Goal: Check status: Check status

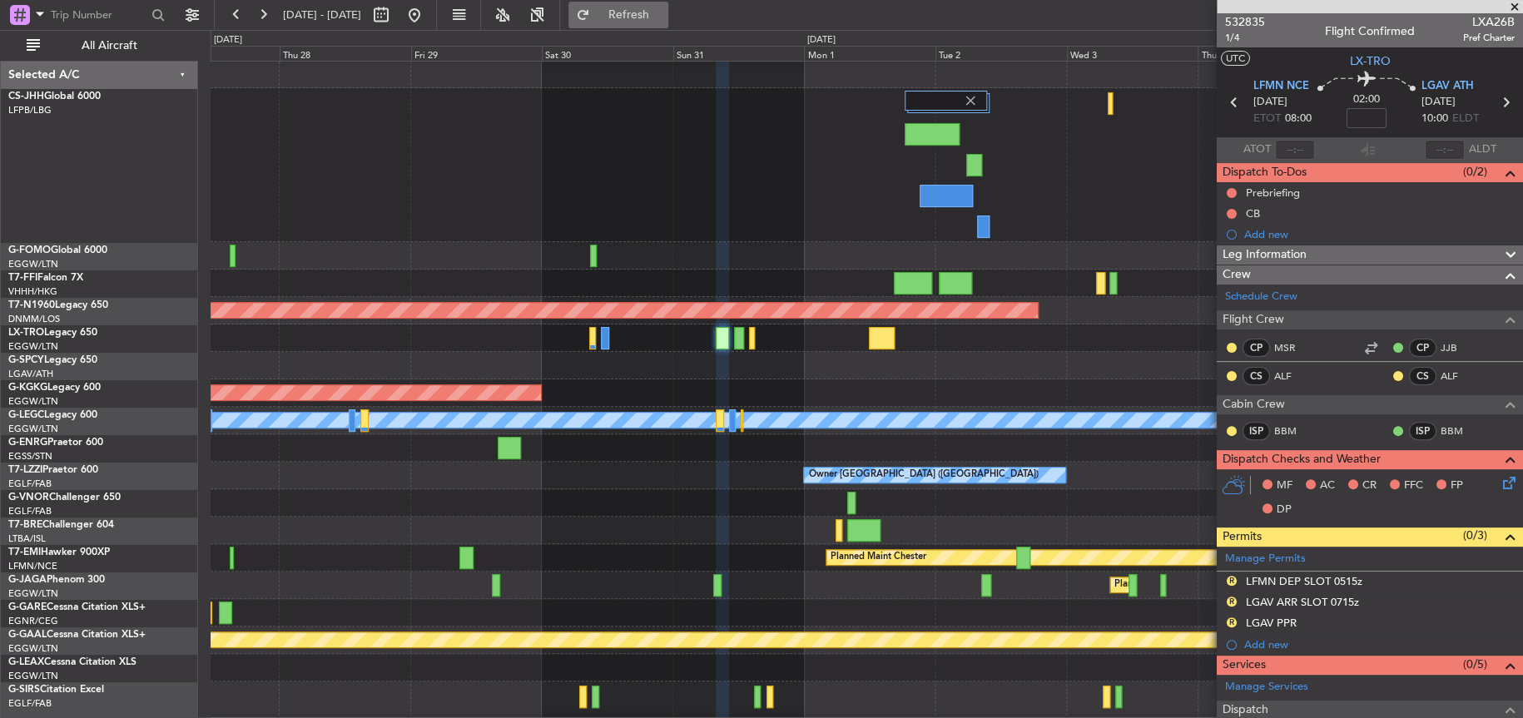
click at [646, 16] on button "Refresh" at bounding box center [619, 15] width 100 height 27
click at [428, 13] on button at bounding box center [414, 15] width 27 height 27
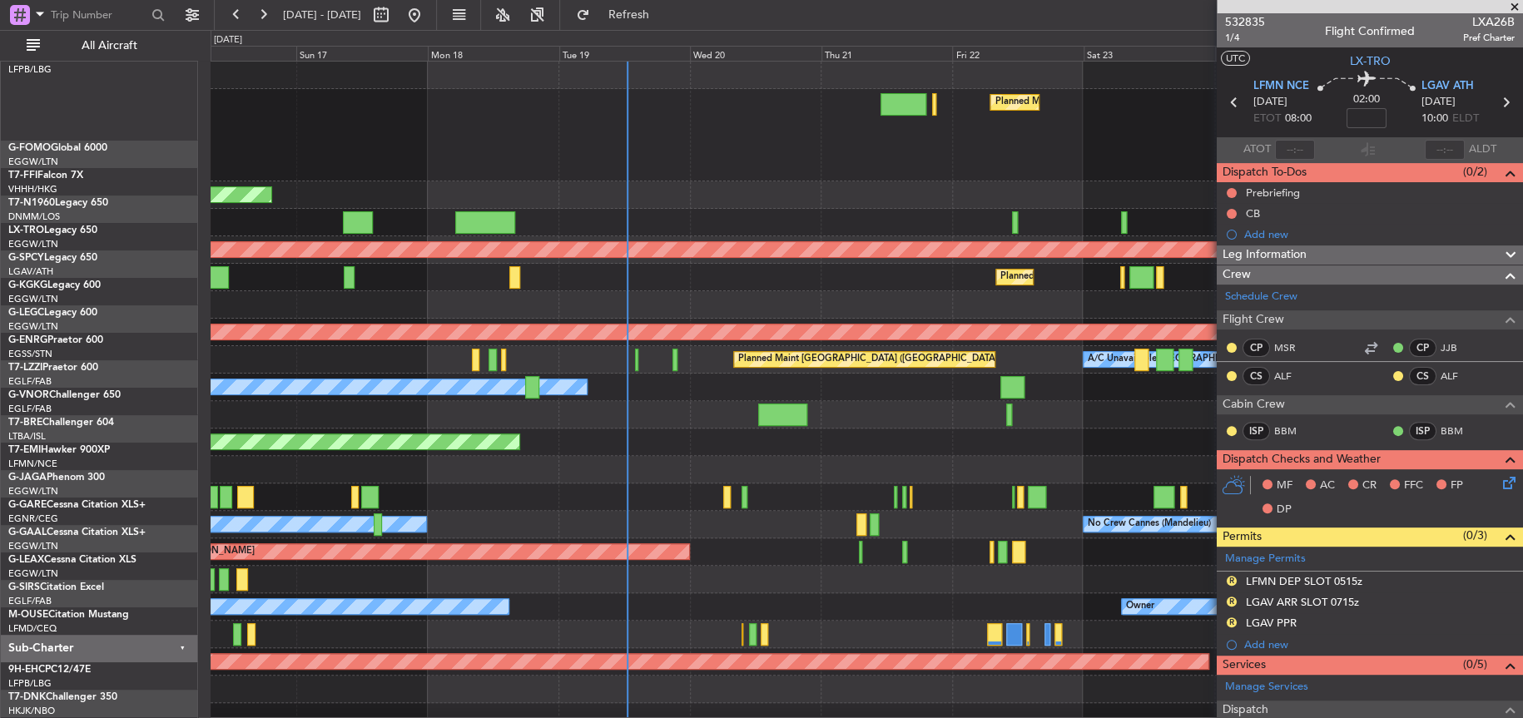
click at [530, 135] on div "Planned Maint [GEOGRAPHIC_DATA] ([GEOGRAPHIC_DATA]) Planned Maint [GEOGRAPHIC_D…" at bounding box center [866, 135] width 1311 height 92
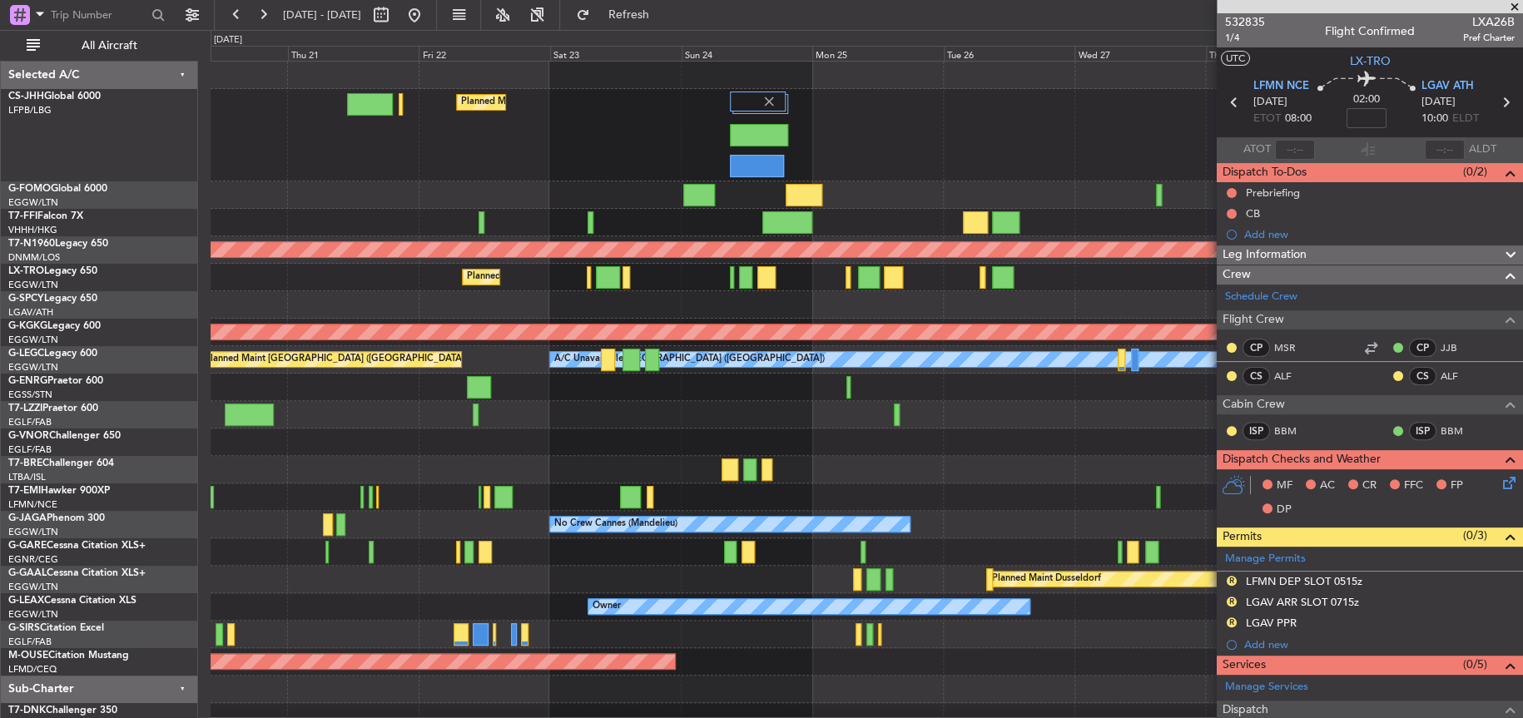
click at [592, 602] on div "Planned Maint [GEOGRAPHIC_DATA] ([GEOGRAPHIC_DATA]) Planned Maint [GEOGRAPHIC_D…" at bounding box center [866, 410] width 1311 height 697
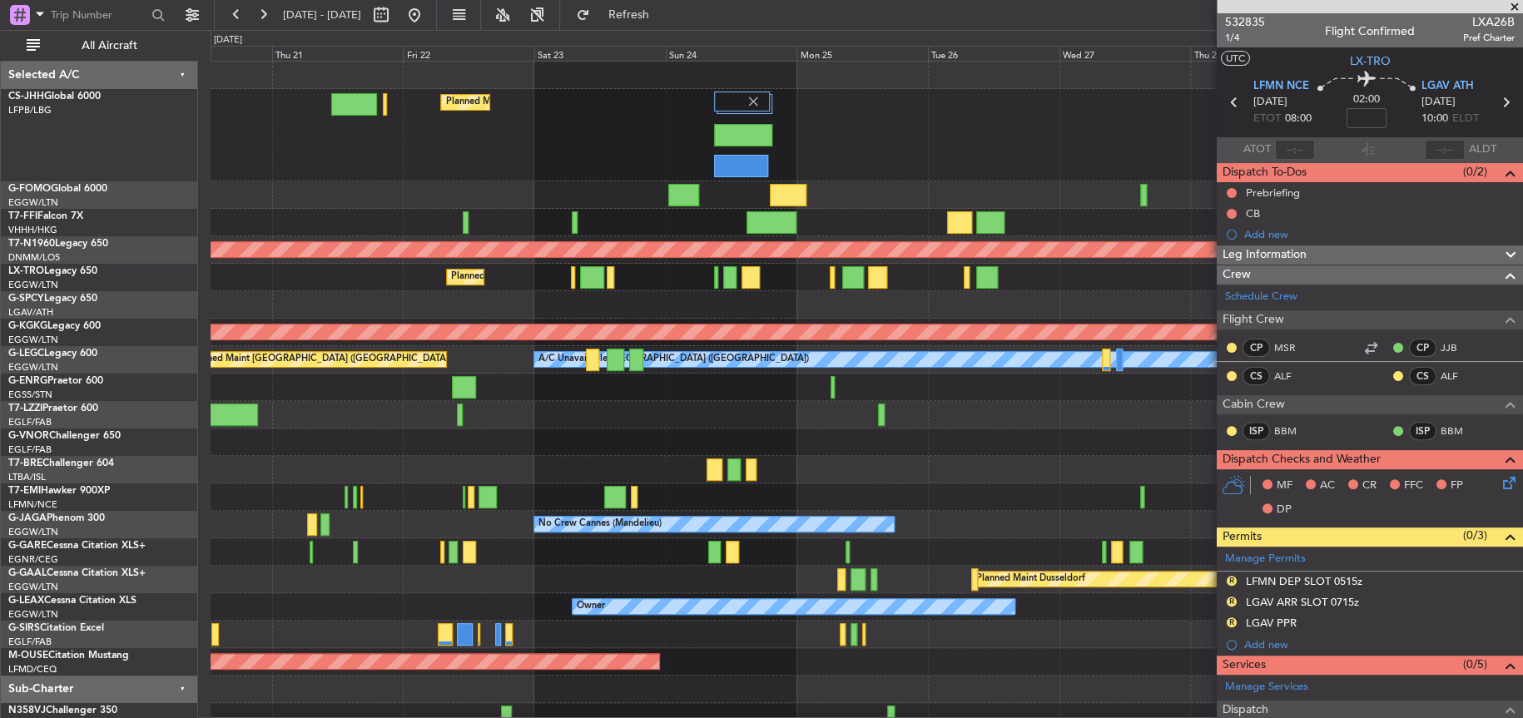
click at [673, 456] on div at bounding box center [867, 469] width 1312 height 27
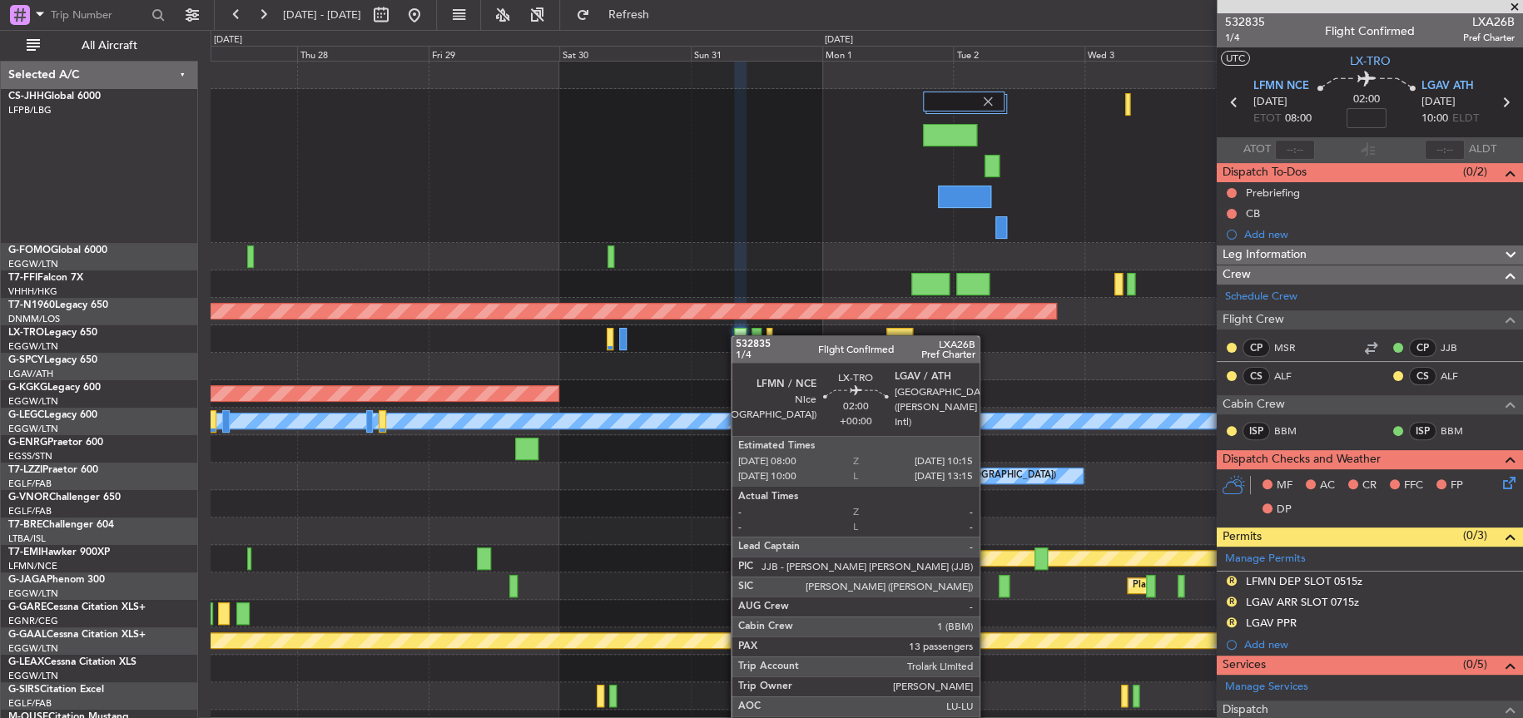
click at [739, 335] on div at bounding box center [740, 339] width 12 height 22
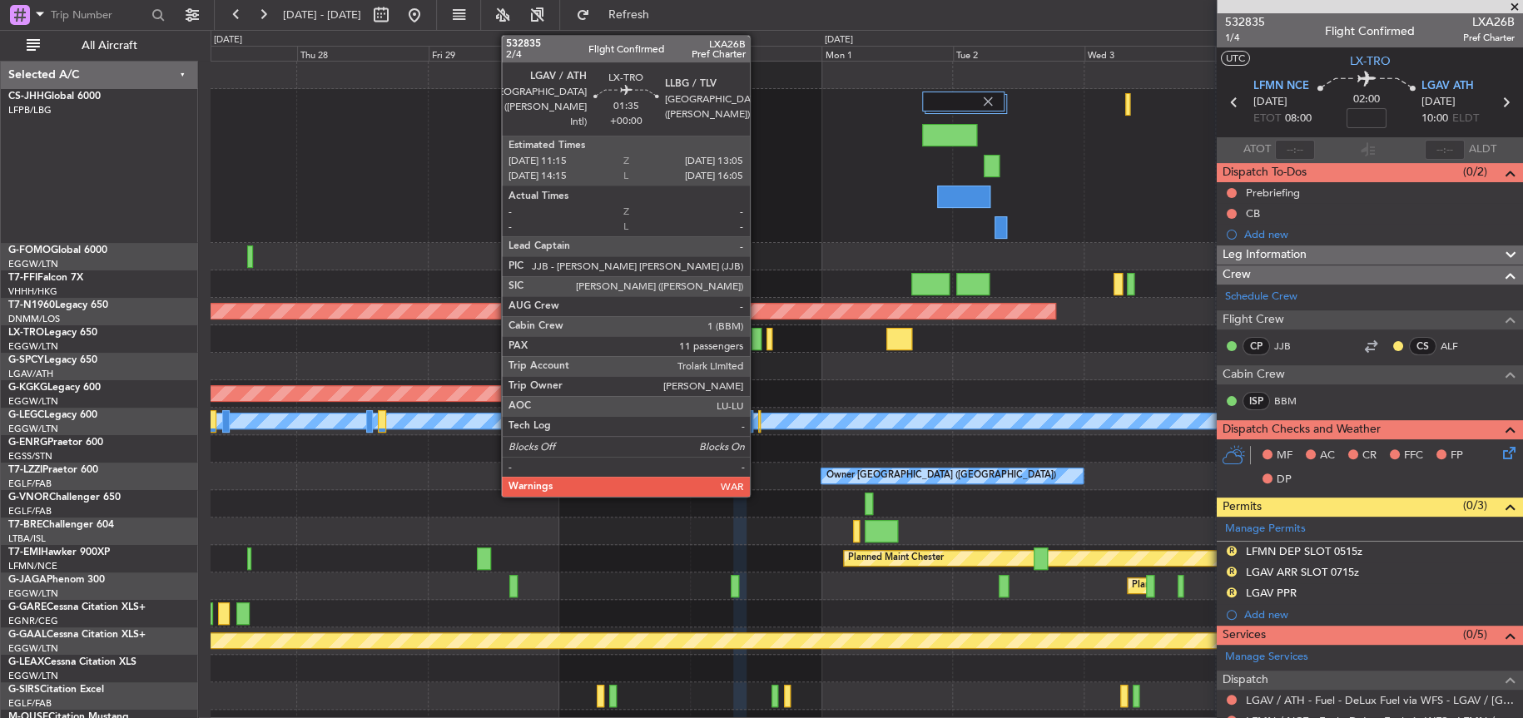
click at [758, 339] on div at bounding box center [757, 339] width 11 height 22
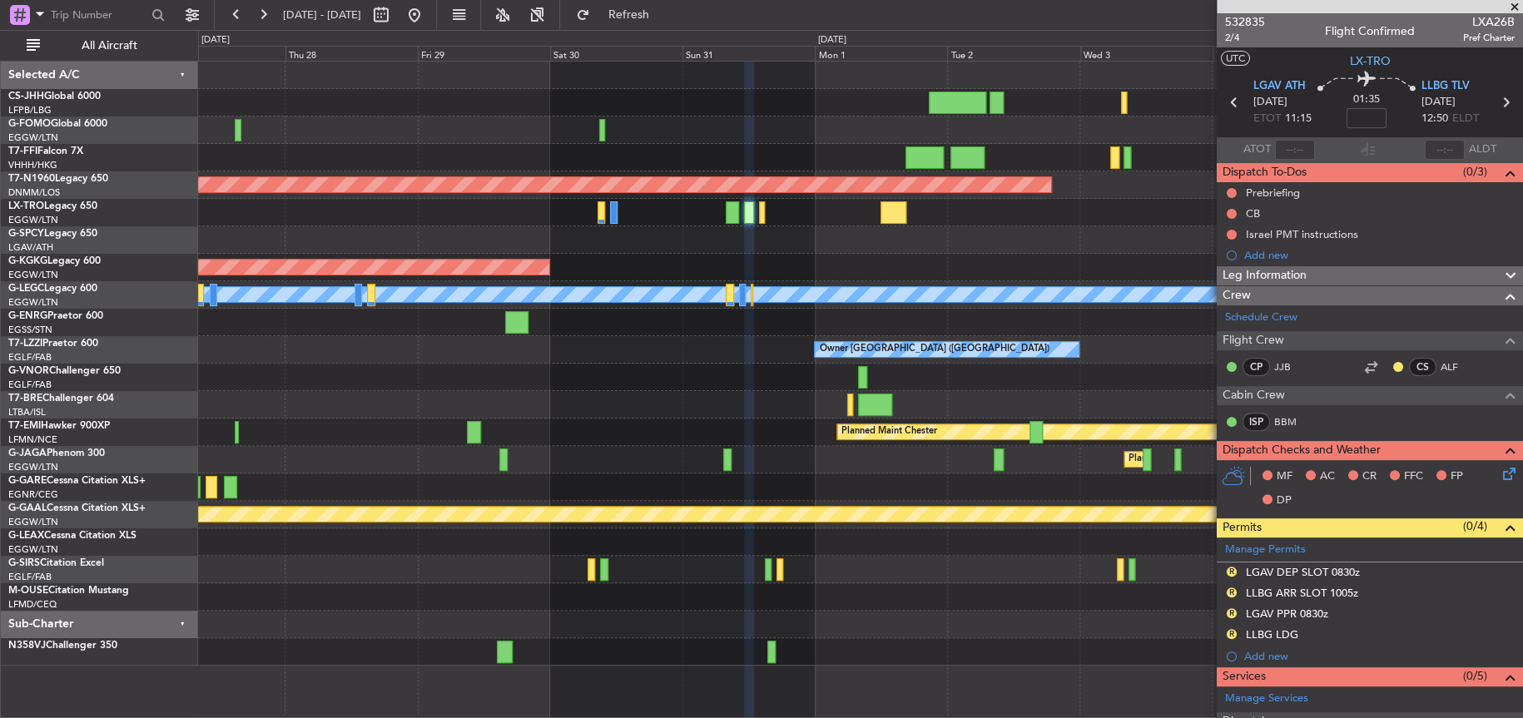
click at [783, 234] on div at bounding box center [860, 239] width 1324 height 27
click at [761, 242] on div at bounding box center [860, 239] width 1324 height 27
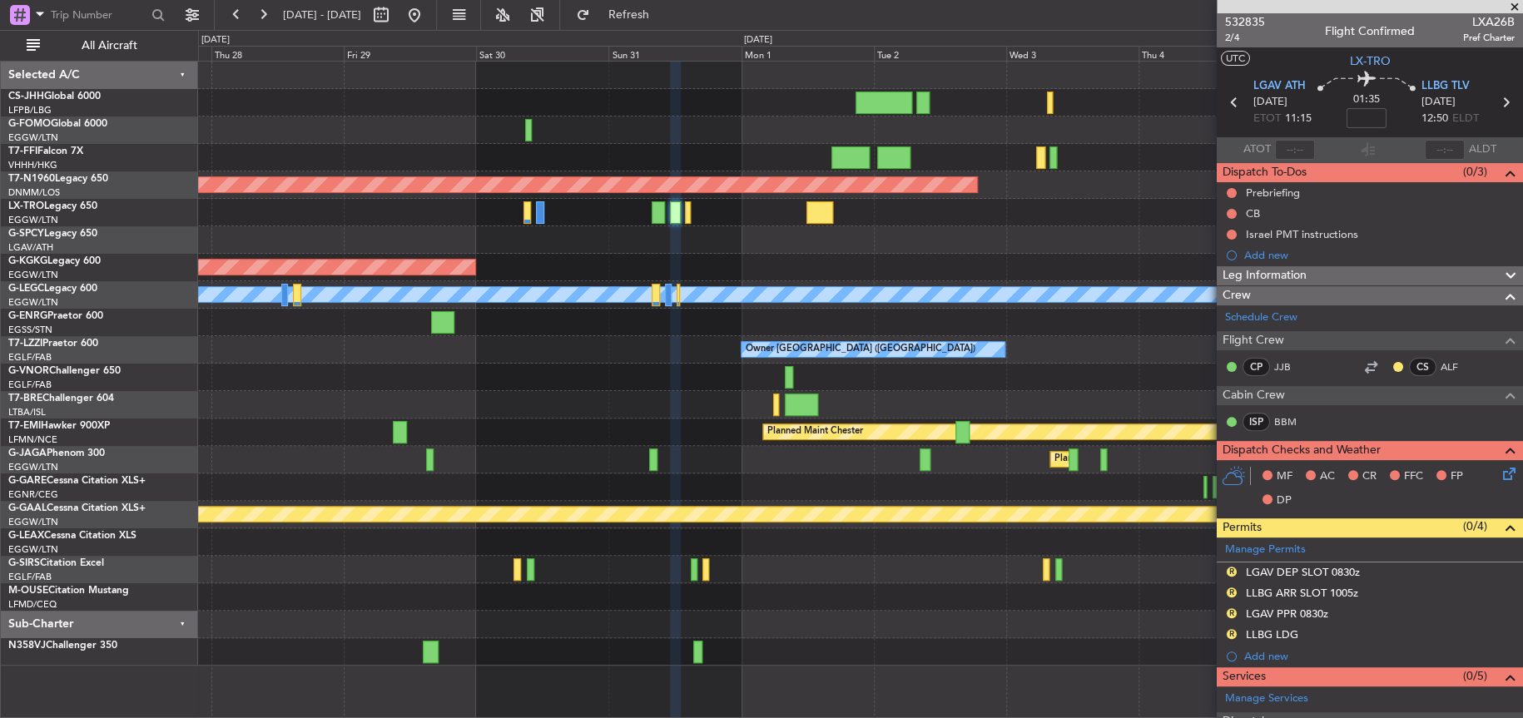
click at [666, 216] on div at bounding box center [860, 212] width 1324 height 27
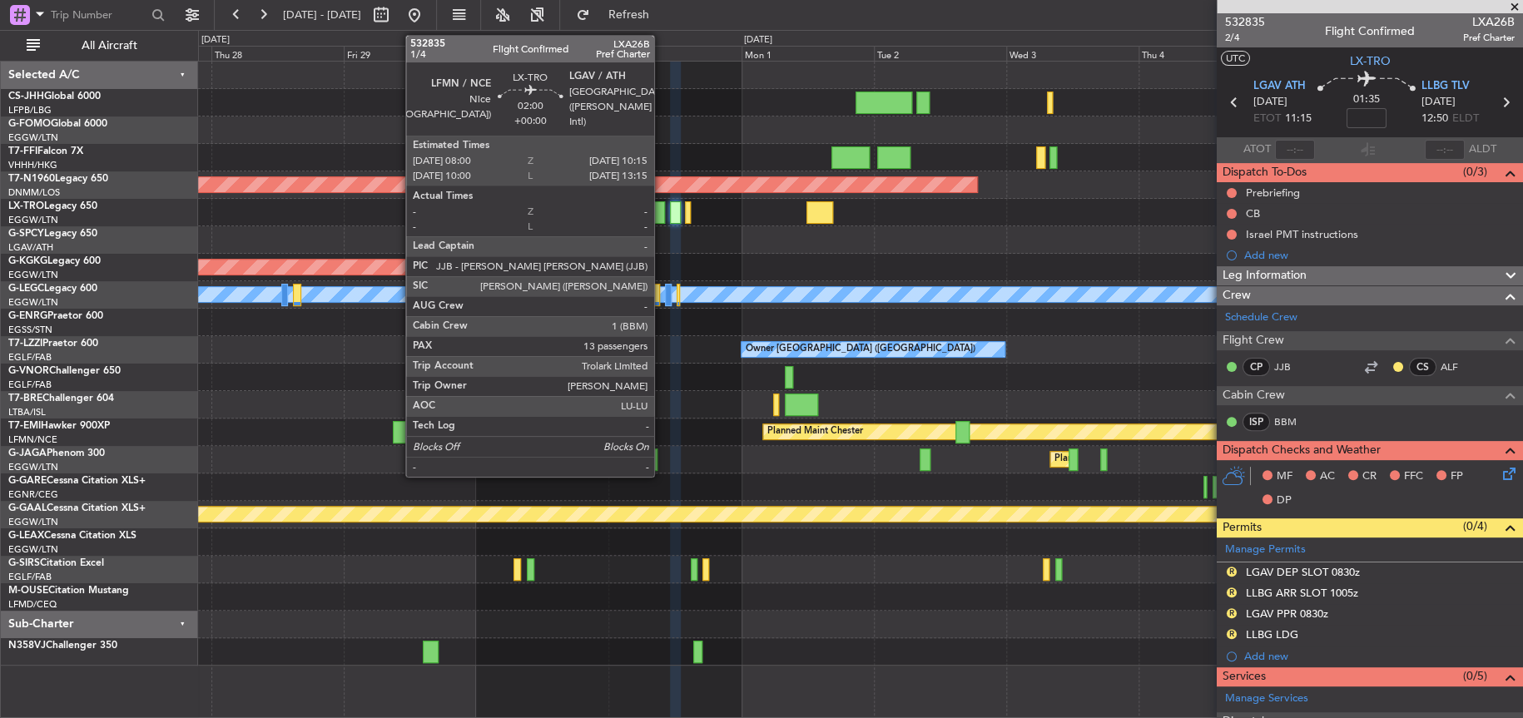
click at [662, 213] on div at bounding box center [658, 212] width 12 height 22
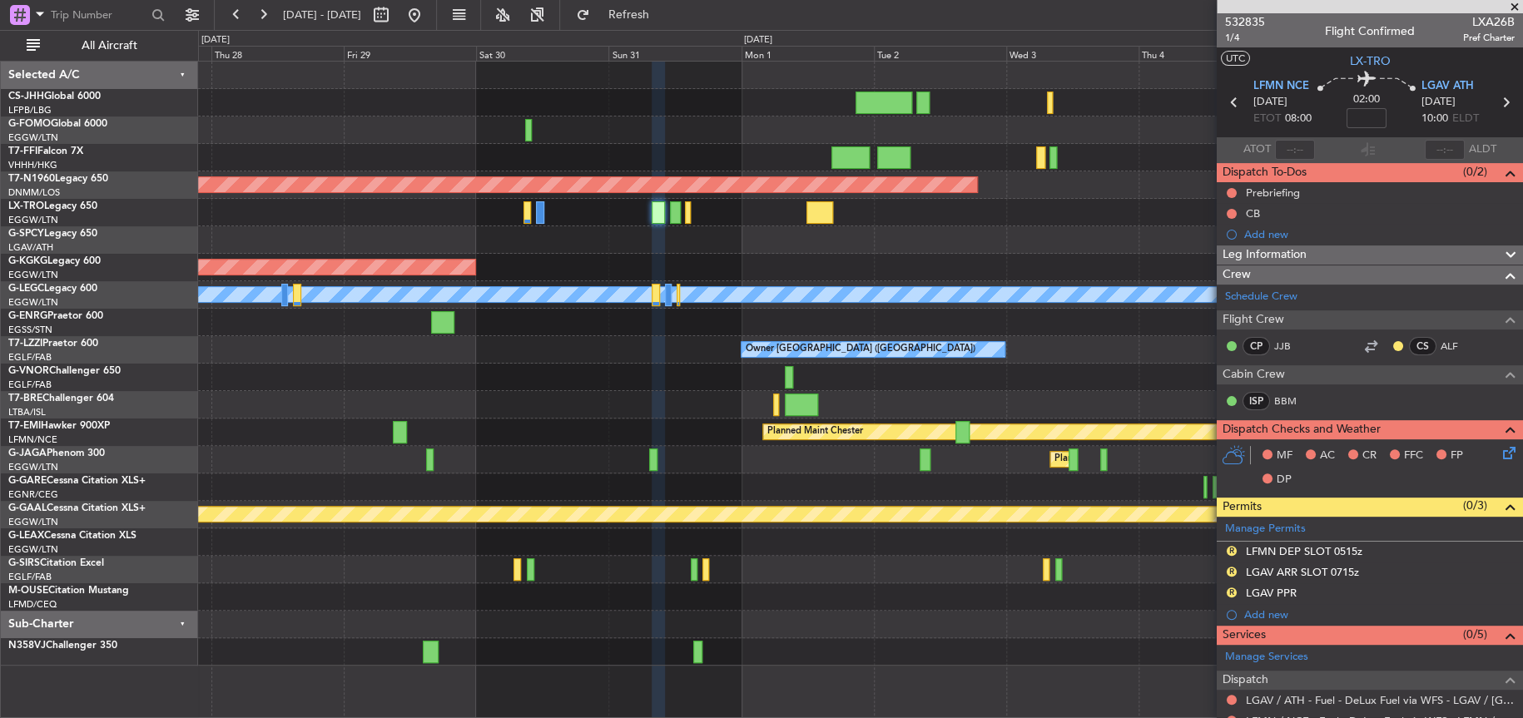
click at [887, 221] on div at bounding box center [860, 212] width 1324 height 27
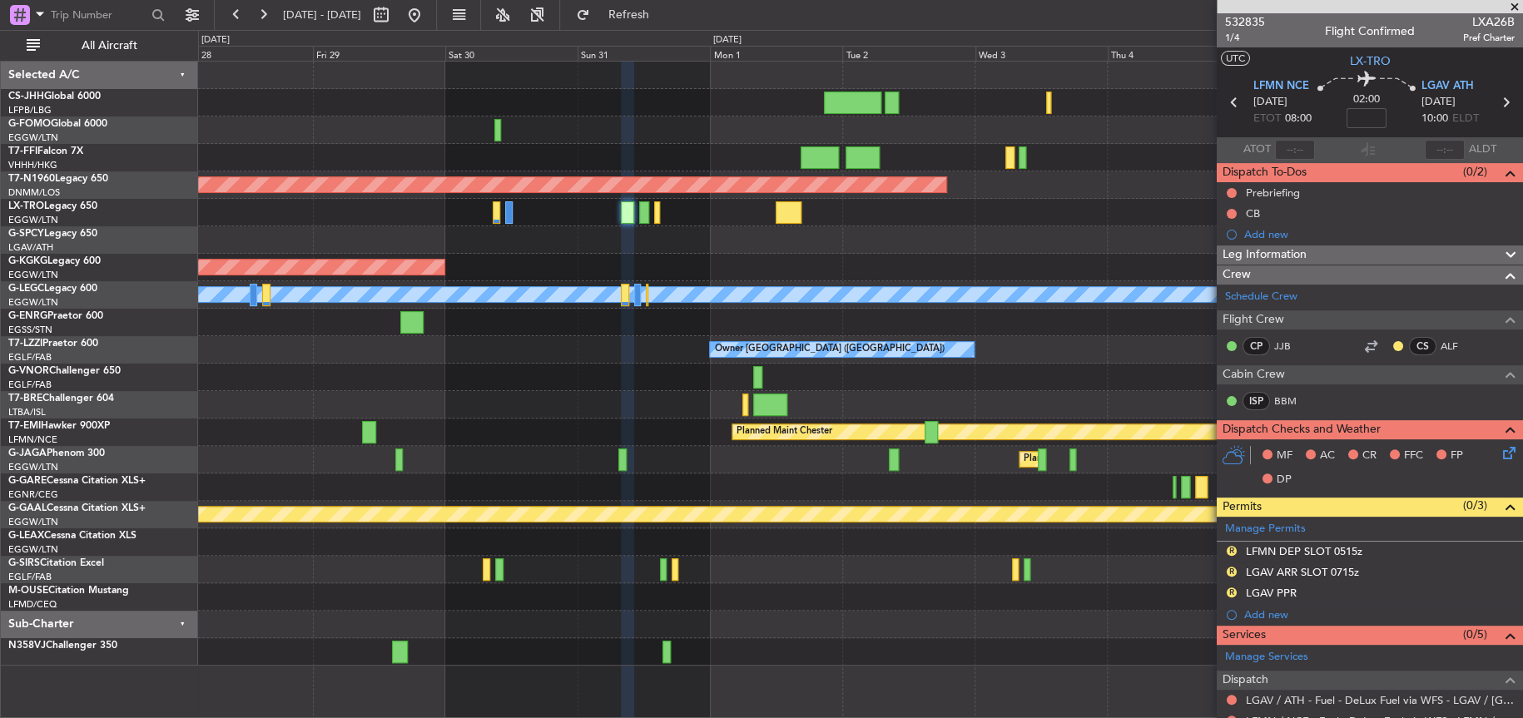
click at [512, 248] on div at bounding box center [860, 239] width 1324 height 27
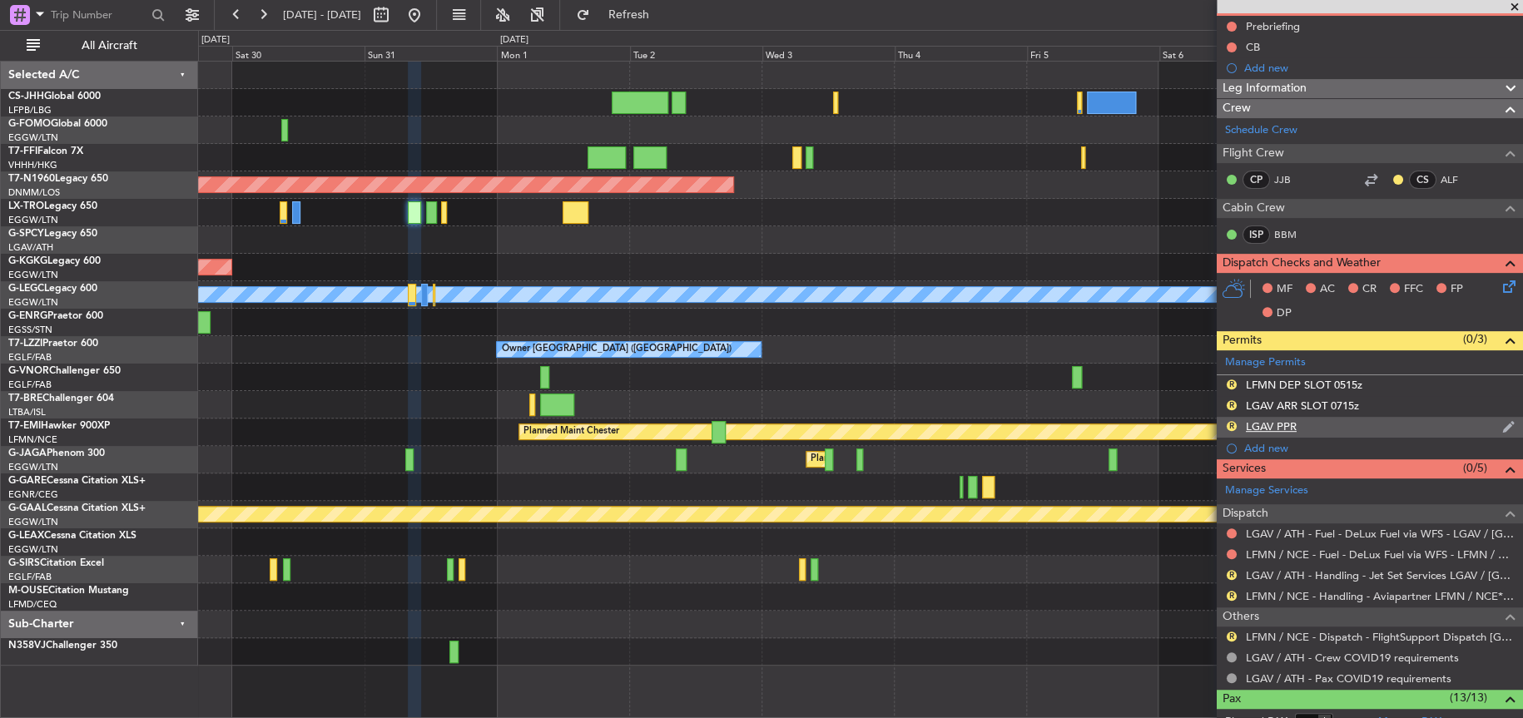
scroll to position [333, 0]
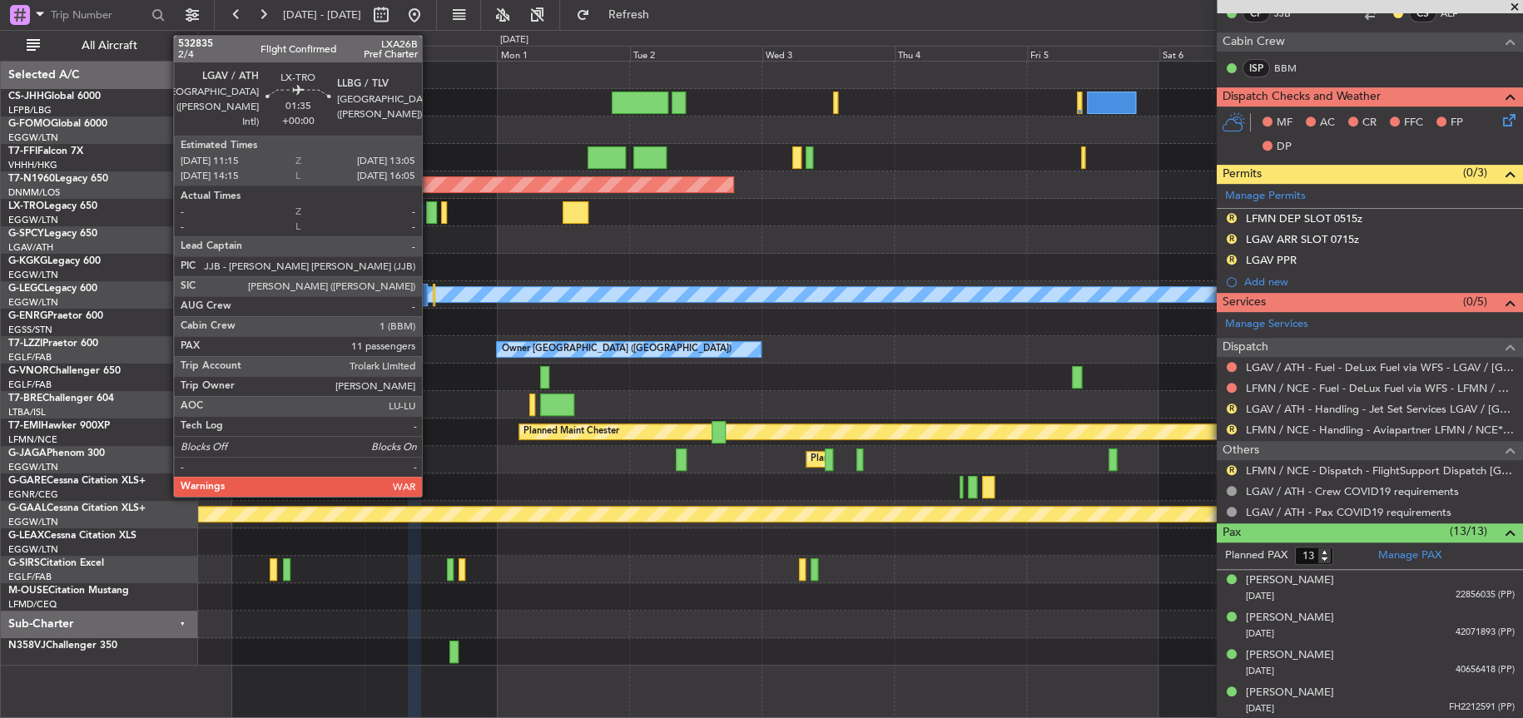
click at [430, 210] on div at bounding box center [431, 212] width 11 height 22
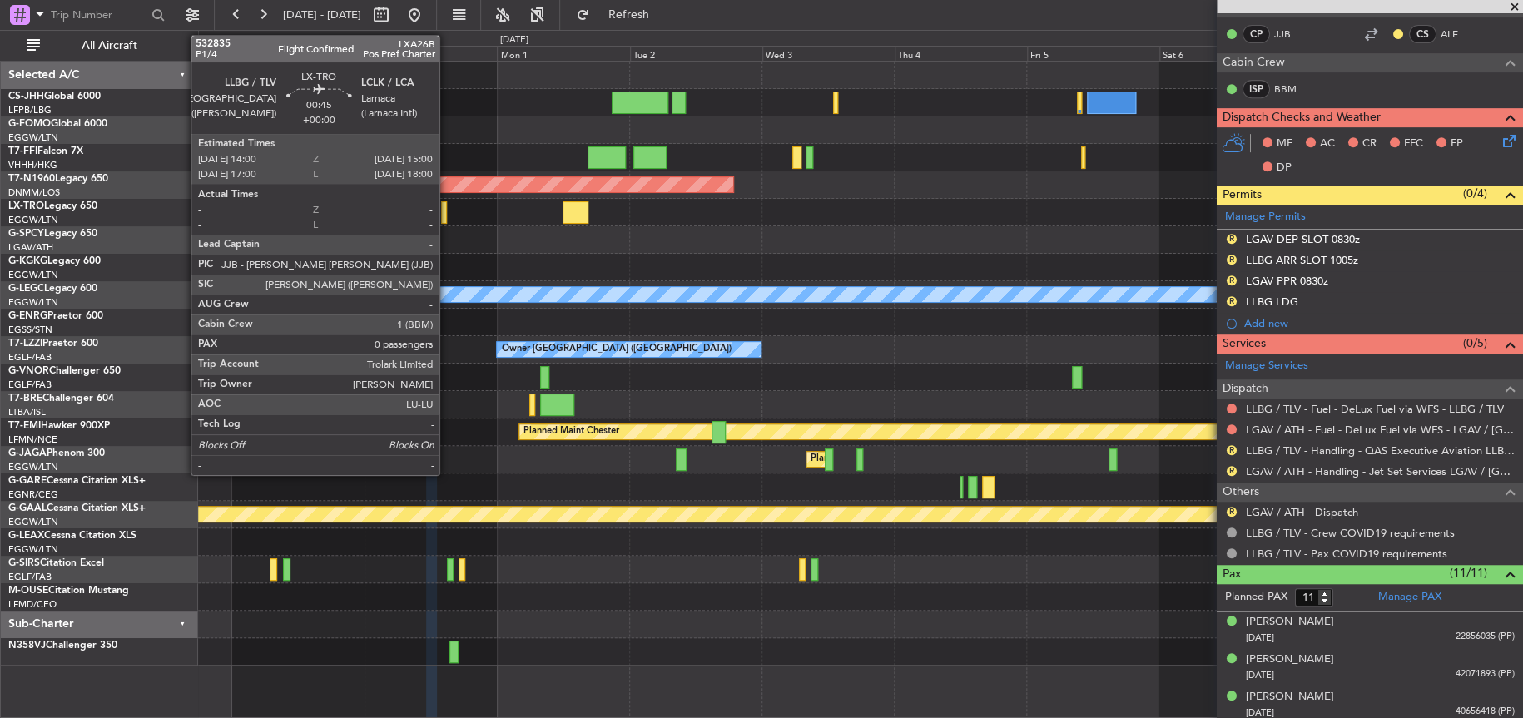
click at [447, 213] on div at bounding box center [444, 212] width 6 height 22
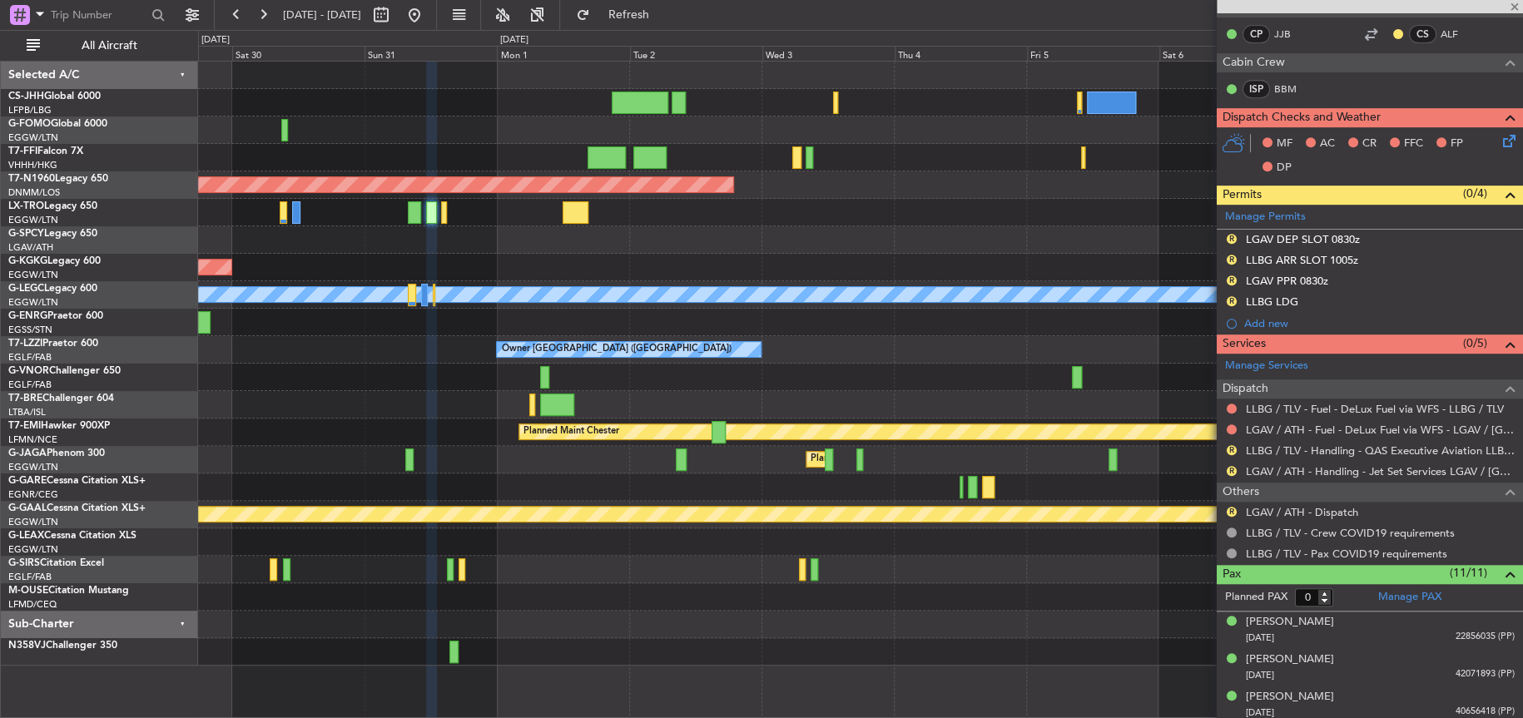
scroll to position [0, 0]
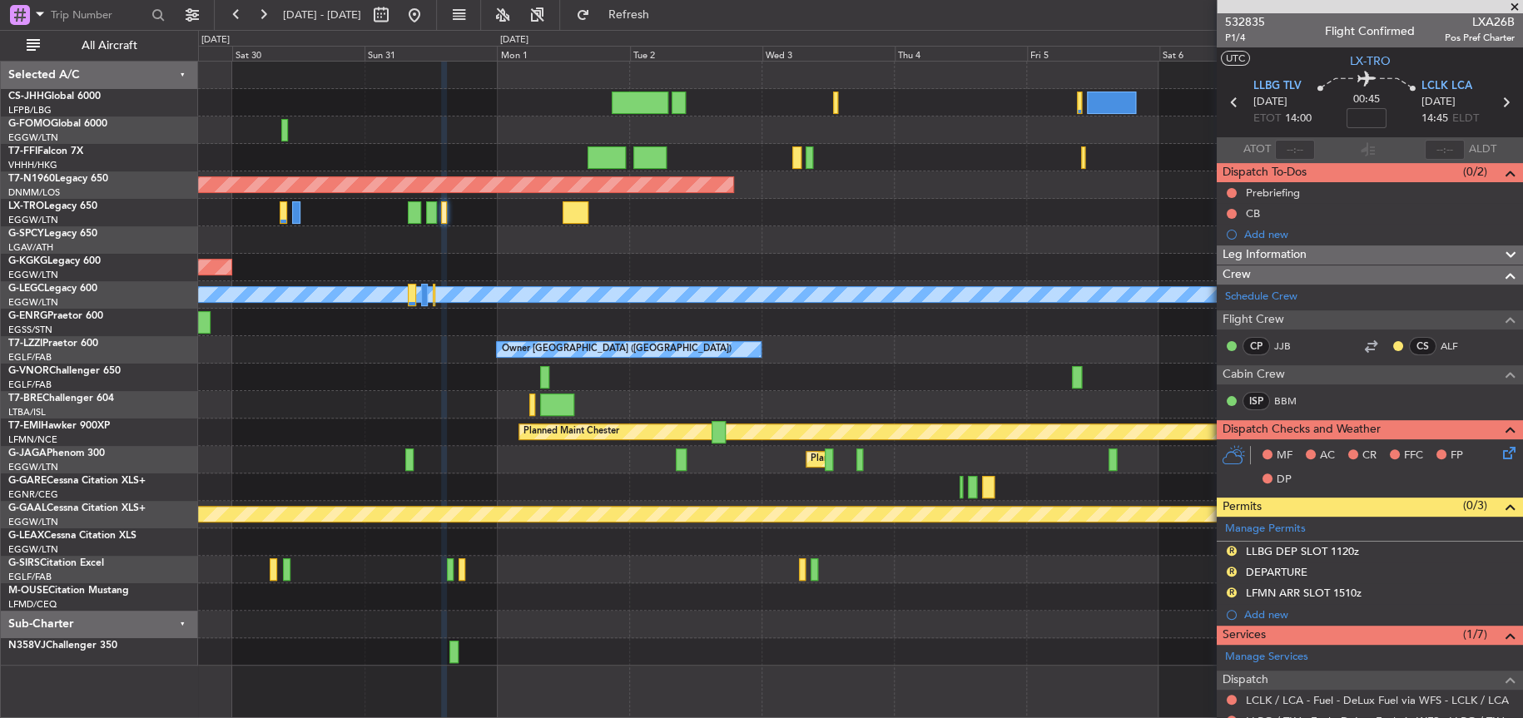
click at [481, 230] on div at bounding box center [860, 239] width 1324 height 27
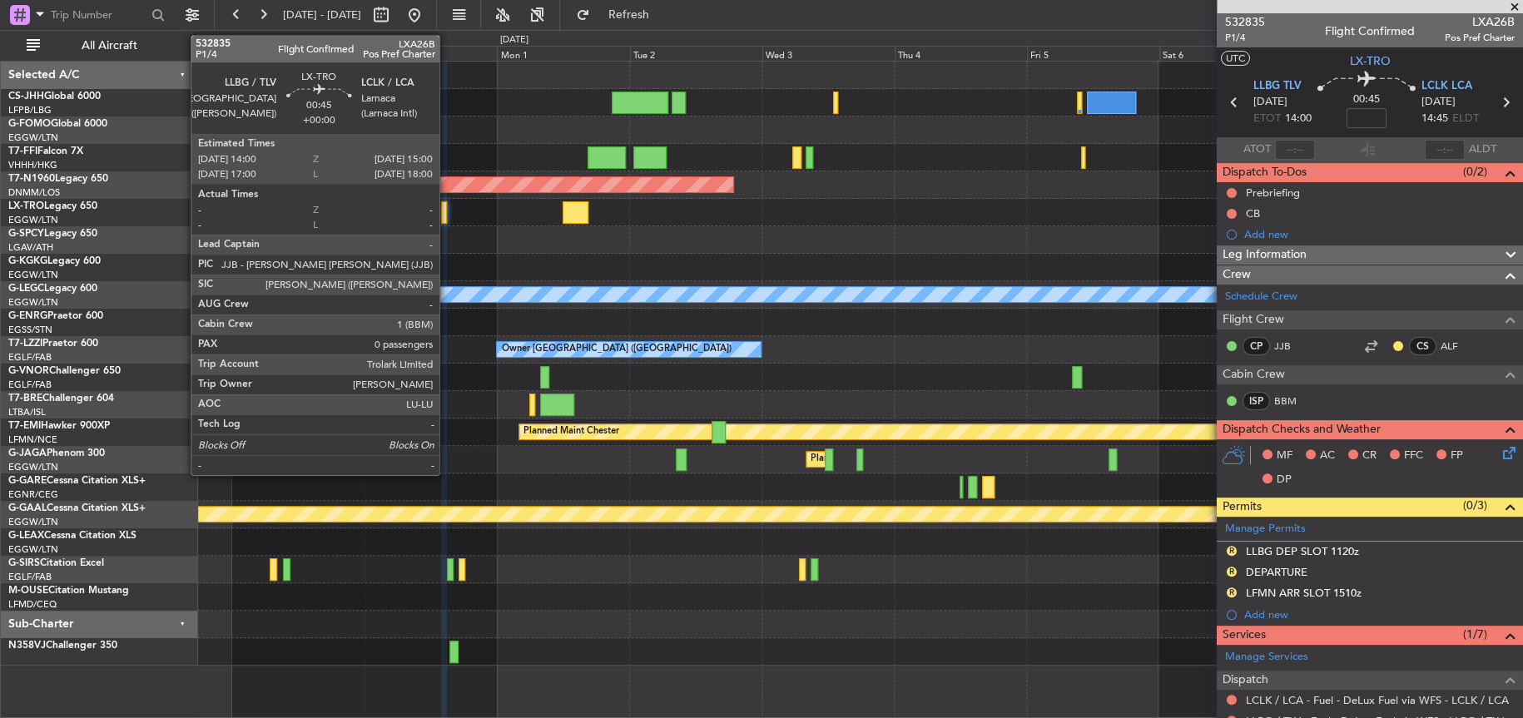
click at [447, 216] on div at bounding box center [444, 212] width 6 height 22
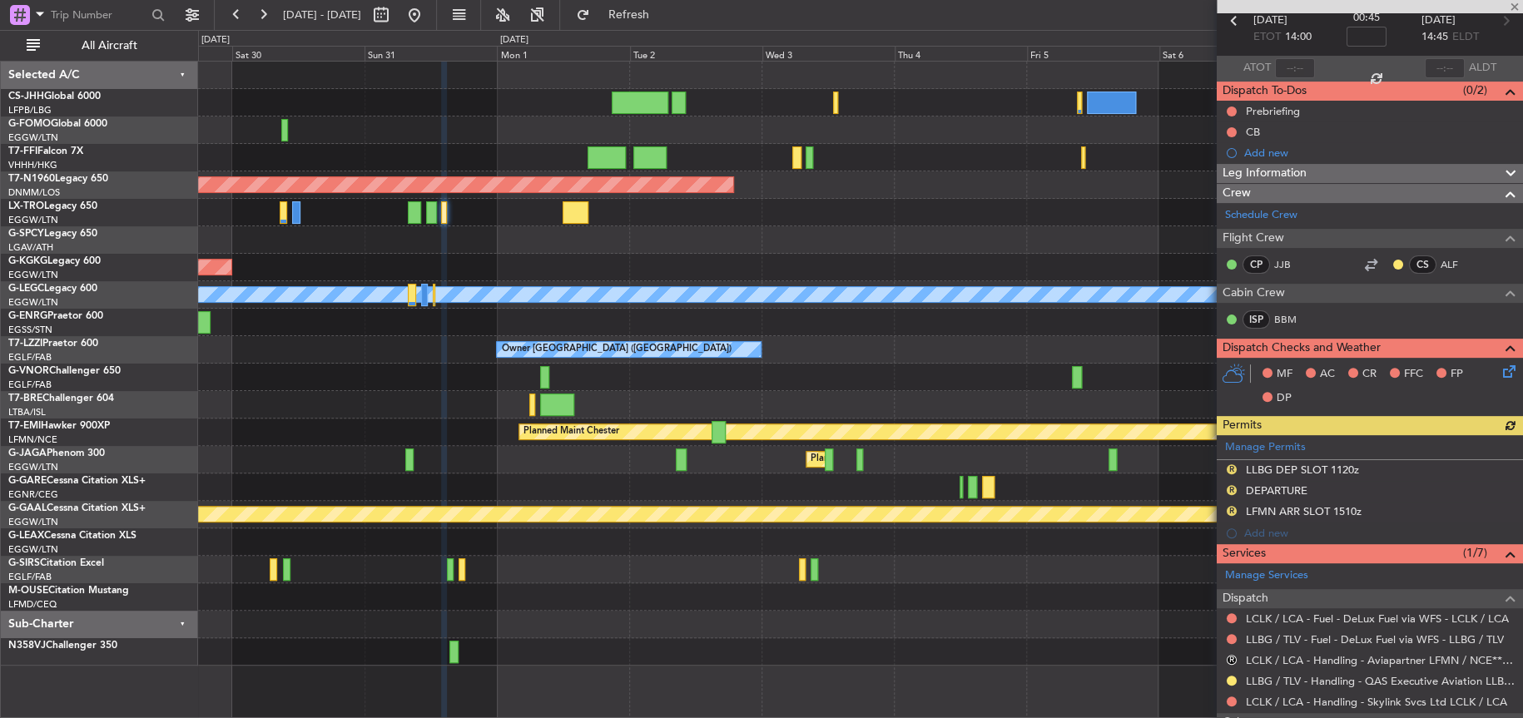
scroll to position [203, 0]
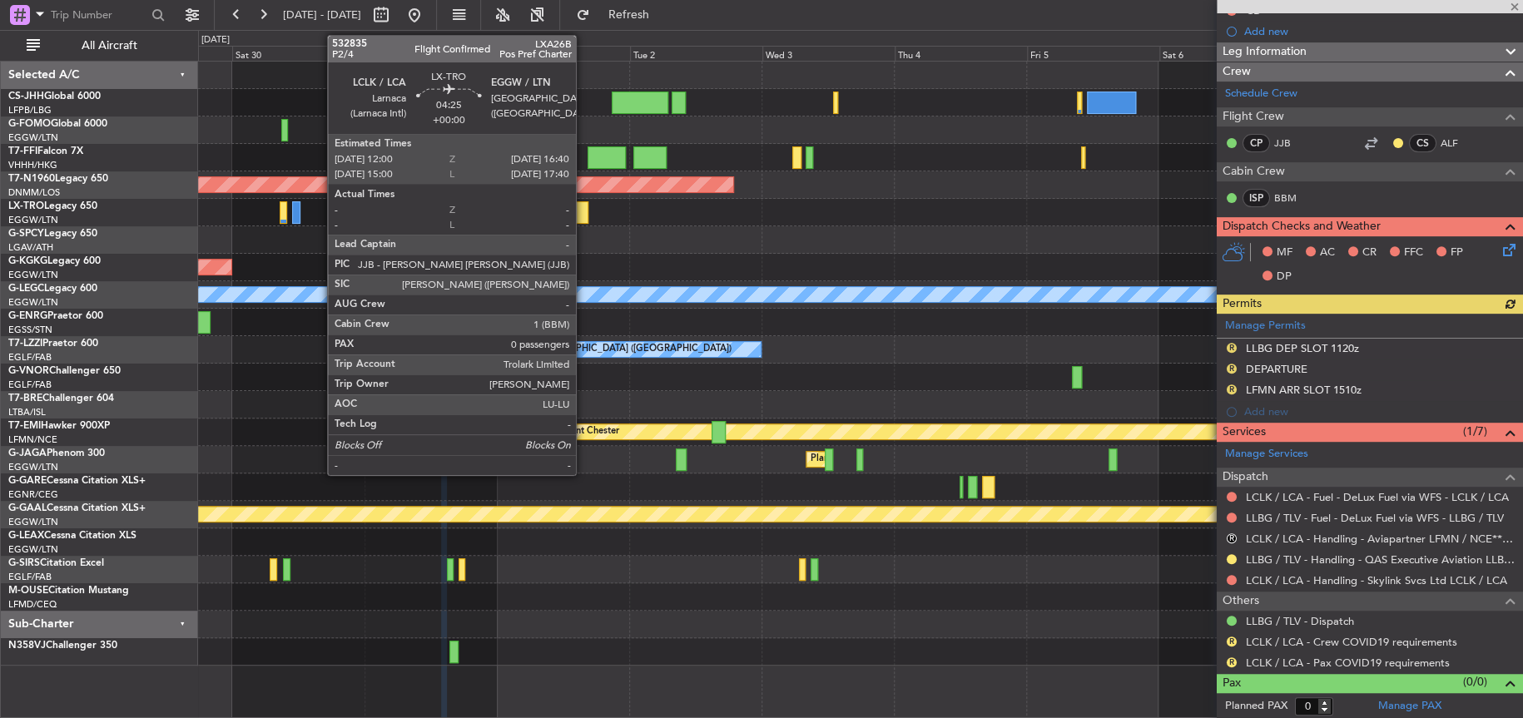
click at [585, 219] on div at bounding box center [576, 212] width 26 height 22
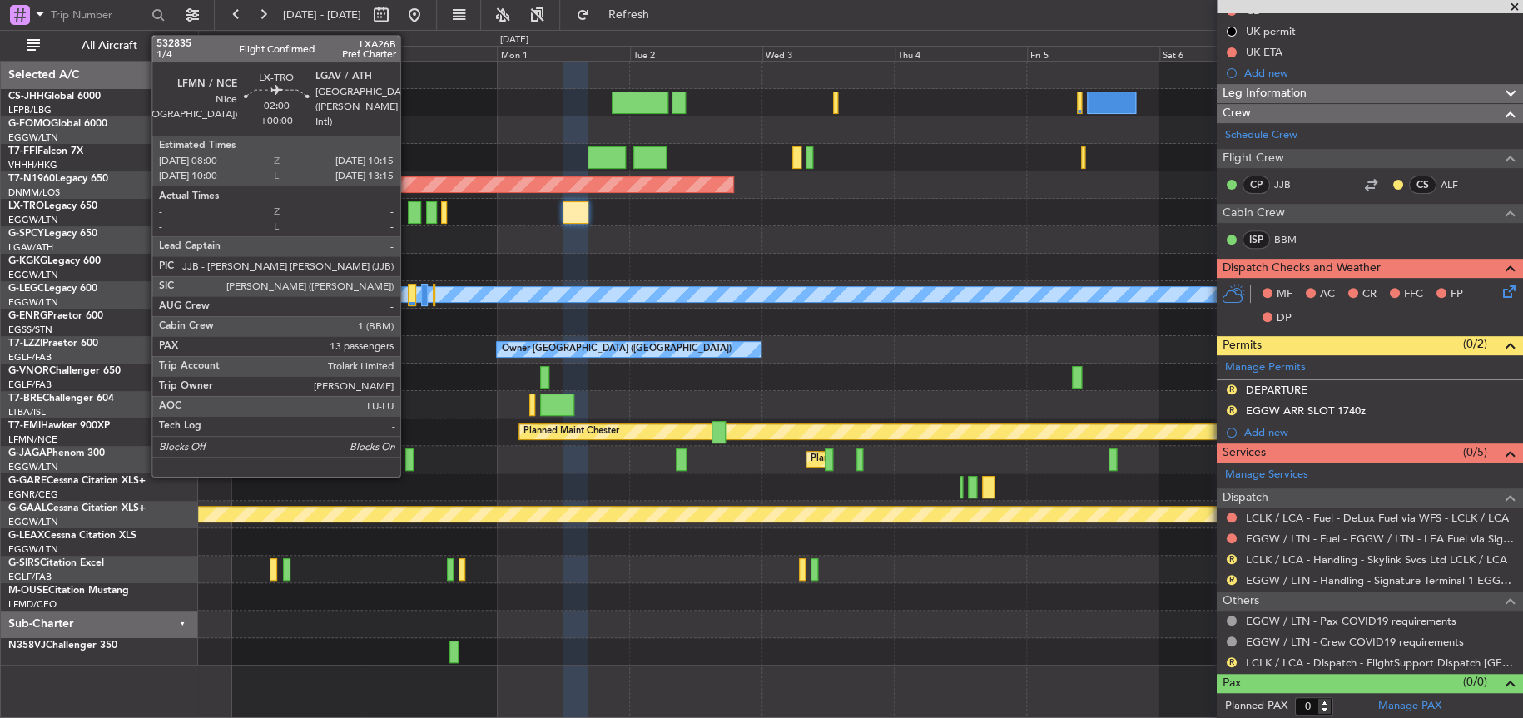
click at [408, 206] on div at bounding box center [414, 212] width 12 height 22
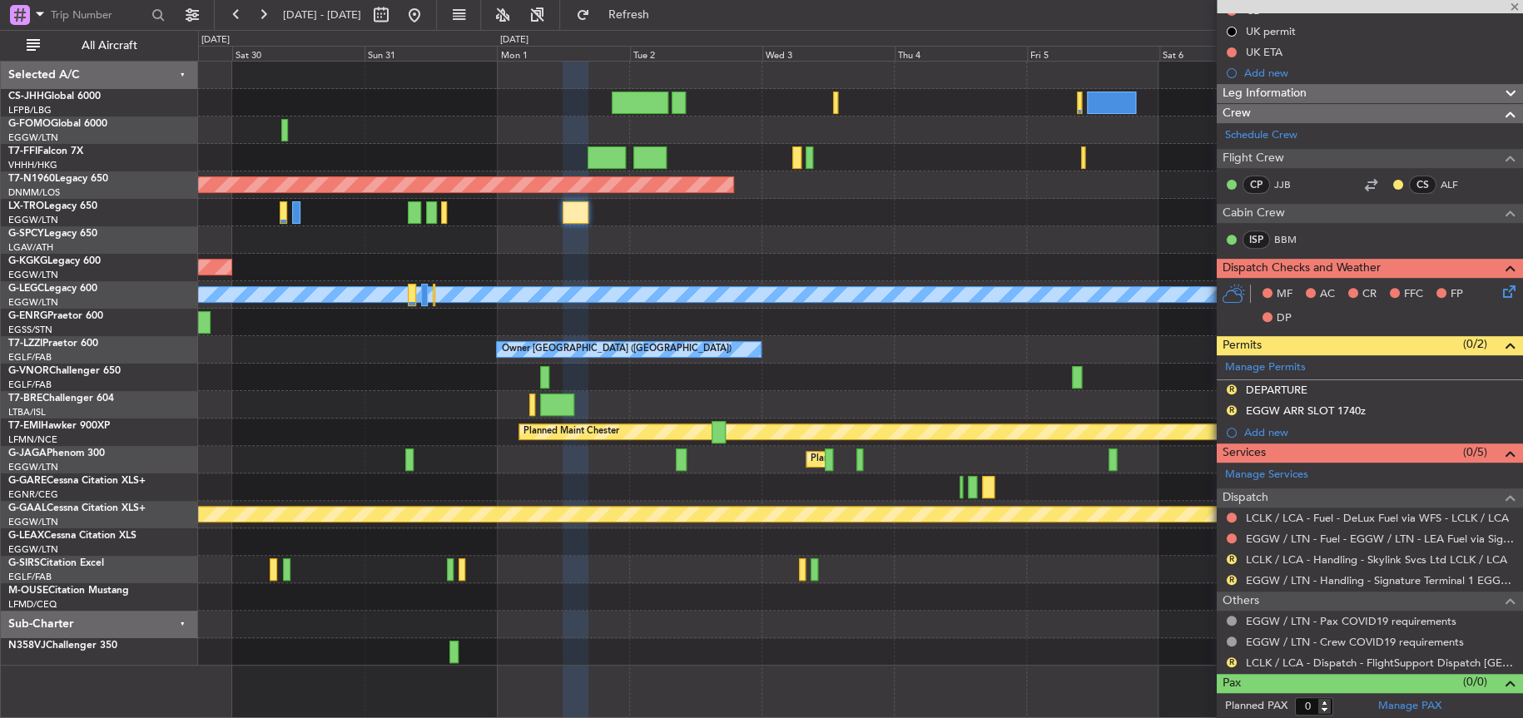
type input "13"
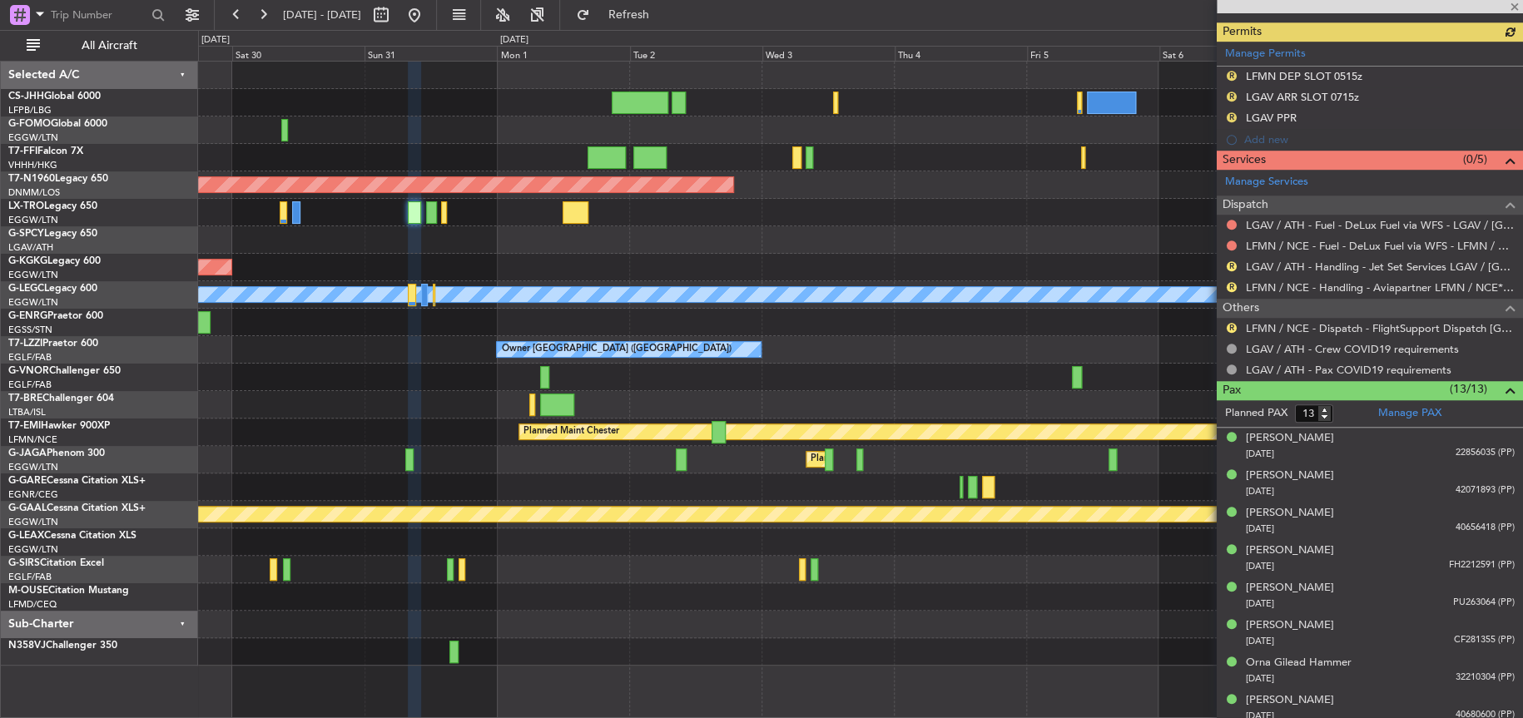
scroll to position [499, 0]
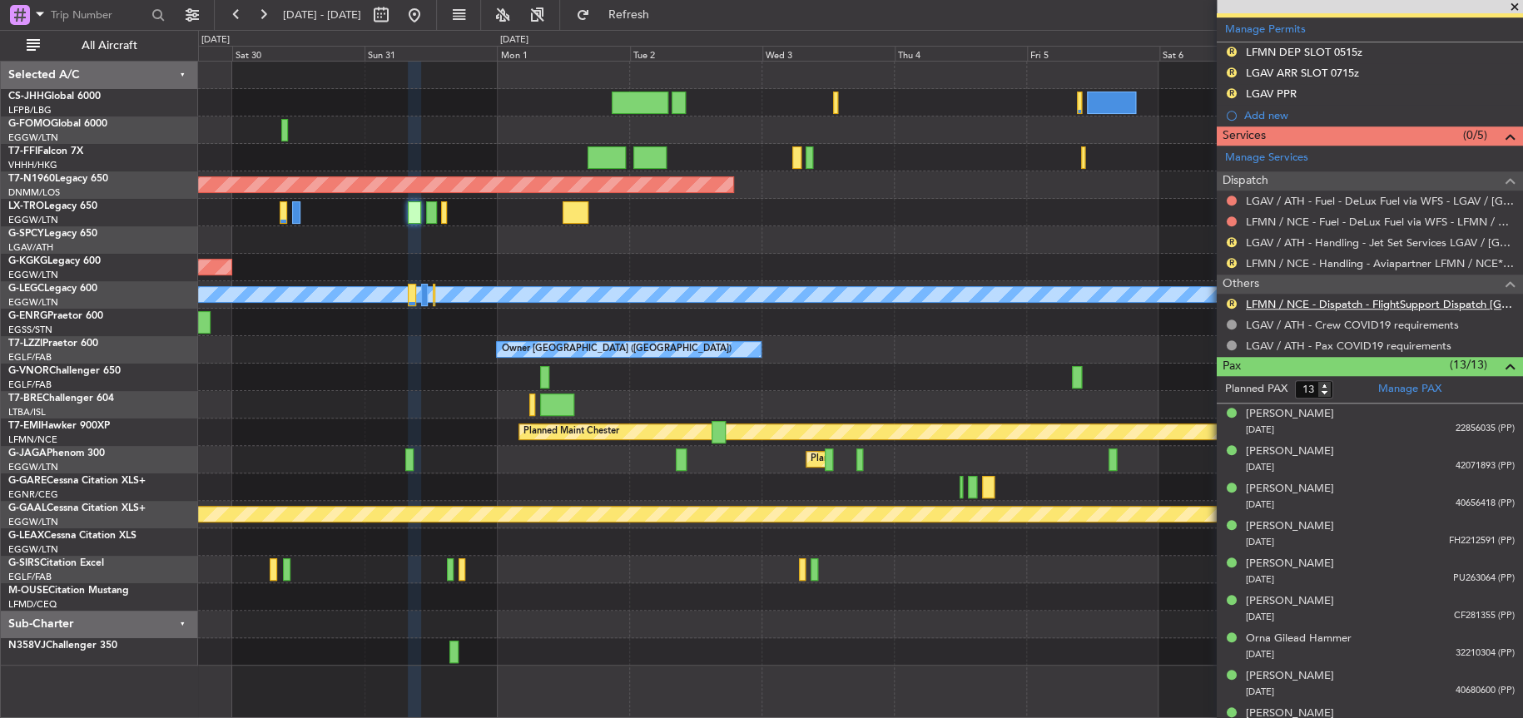
click at [1291, 300] on link "LFMN / NCE - Dispatch - FlightSupport Dispatch [GEOGRAPHIC_DATA]" at bounding box center [1380, 304] width 269 height 14
click at [804, 395] on div at bounding box center [860, 404] width 1324 height 27
